Goal: Task Accomplishment & Management: Use online tool/utility

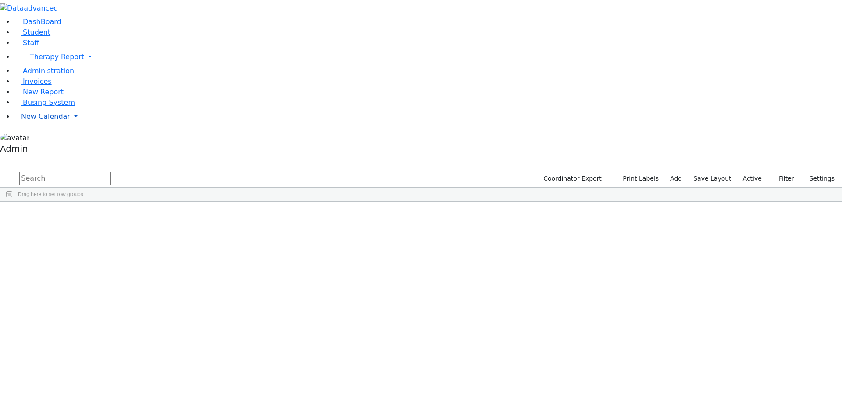
click at [50, 121] on span "New Calendar" at bounding box center [45, 116] width 49 height 8
click at [42, 138] on span "Calendar" at bounding box center [35, 134] width 32 height 8
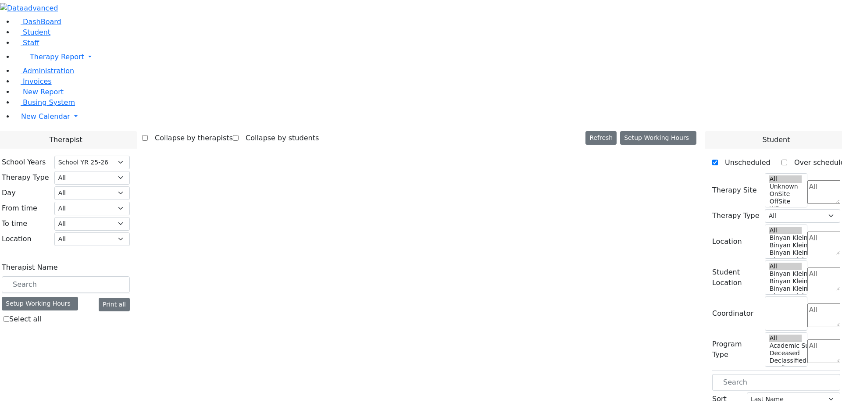
select select "212"
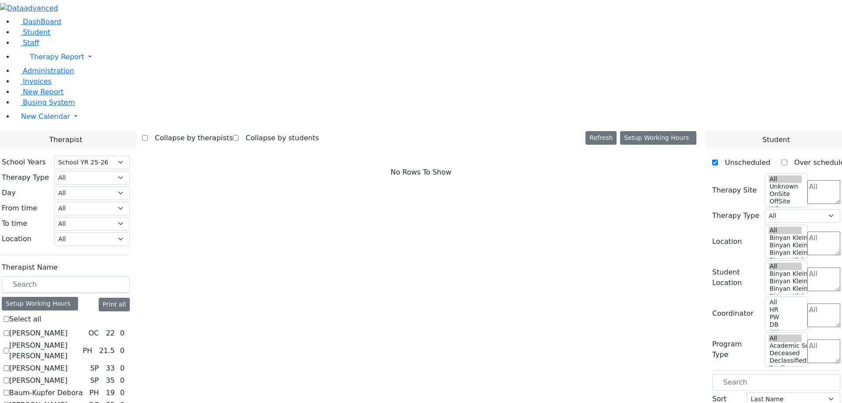
click at [68, 400] on label "[PERSON_NAME]" at bounding box center [38, 405] width 58 height 11
click at [9, 402] on input "[PERSON_NAME]" at bounding box center [7, 405] width 6 height 6
checkbox input "true"
select select "1"
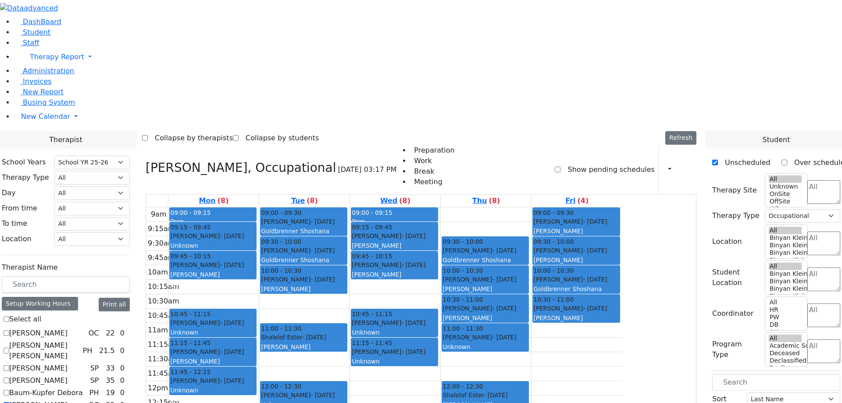
checkbox input "true"
select select
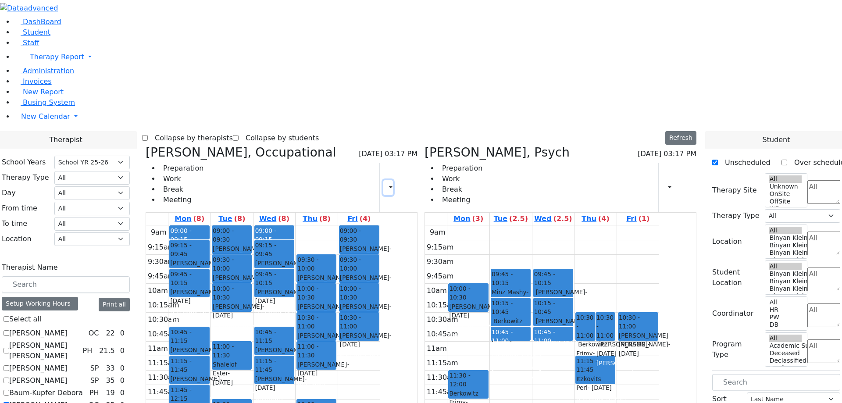
click at [393, 180] on button "button" at bounding box center [388, 187] width 10 height 15
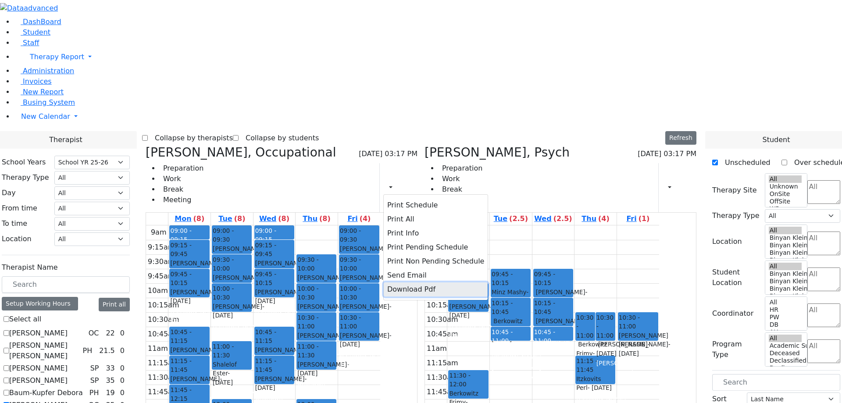
click at [433, 283] on button "Download Pdf" at bounding box center [436, 290] width 104 height 14
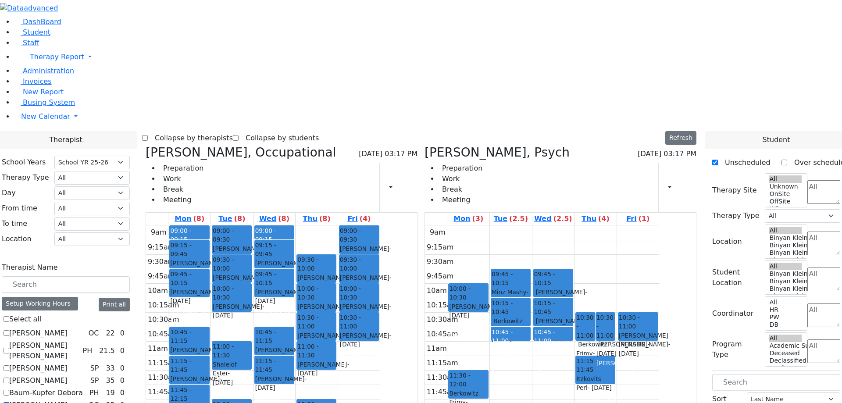
click at [511, 225] on div "9am 9:15am 9:30am 9:45am 10am 10:15am 10:30am 10:45am 11am 11:15am 11:30am 11:4…" at bounding box center [542, 398] width 234 height 347
